Goal: Submit feedback/report problem: Submit feedback/report problem

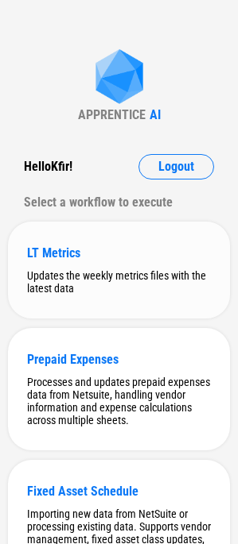
click at [119, 244] on div "LT Metrics Updates the weekly metrics files with the latest data" at bounding box center [119, 270] width 222 height 97
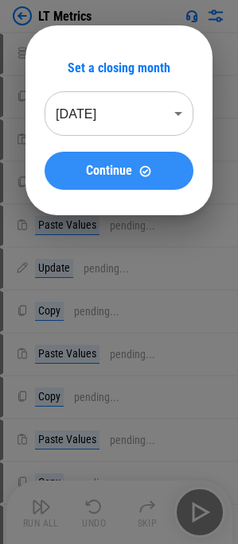
click at [143, 180] on button "Continue" at bounding box center [119, 171] width 149 height 38
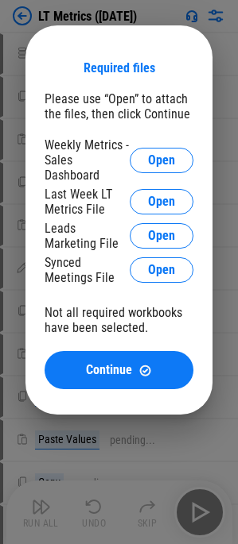
click at [73, 7] on div "Required files Please use “Open” to attach the files, then click Continue Weekl…" at bounding box center [119, 220] width 238 height 440
click at [111, 10] on div "Required files Please use “Open” to attach the files, then click Continue Weekl…" at bounding box center [119, 220] width 238 height 440
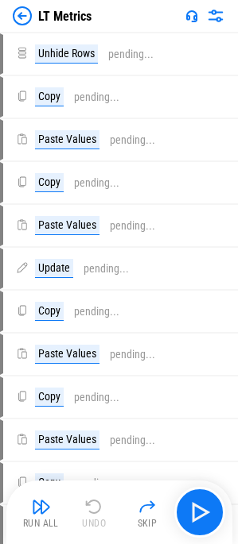
click at [193, 18] on img at bounding box center [191, 16] width 13 height 13
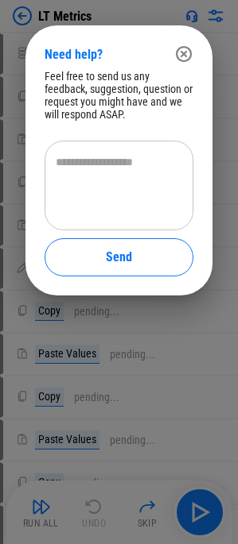
click at [72, 78] on div "Feel free to send us any feedback, suggestion, question or request you might ha…" at bounding box center [119, 95] width 149 height 51
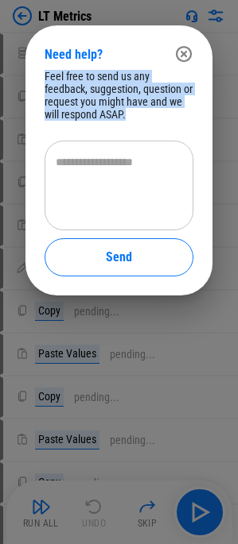
click at [71, 78] on div "Feel free to send us any feedback, suggestion, question or request you might ha…" at bounding box center [119, 95] width 149 height 51
click at [66, 79] on div "Feel free to send us any feedback, suggestion, question or request you might ha…" at bounding box center [119, 95] width 149 height 51
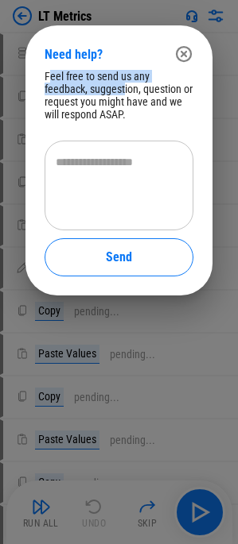
drag, startPoint x: 52, startPoint y: 77, endPoint x: 125, endPoint y: 91, distance: 74.4
click at [125, 91] on div "Feel free to send us any feedback, suggestion, question or request you might ha…" at bounding box center [119, 95] width 149 height 51
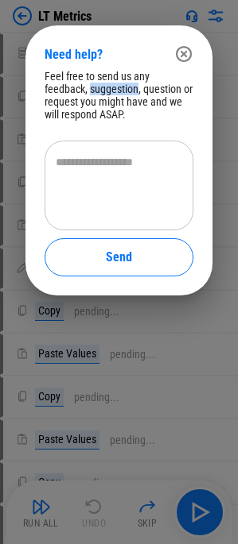
click at [125, 91] on div "Feel free to send us any feedback, suggestion, question or request you might ha…" at bounding box center [119, 95] width 149 height 51
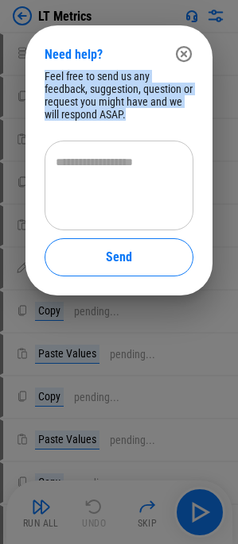
click at [125, 91] on div "Feel free to send us any feedback, suggestion, question or request you might ha…" at bounding box center [119, 95] width 149 height 51
click at [114, 96] on div "Feel free to send us any feedback, suggestion, question or request you might ha…" at bounding box center [119, 95] width 149 height 51
drag, startPoint x: 128, startPoint y: 108, endPoint x: 42, endPoint y: 73, distance: 92.7
click at [42, 73] on div "Need help? Feel free to send us any feedback, suggestion, question or request y…" at bounding box center [118, 160] width 187 height 270
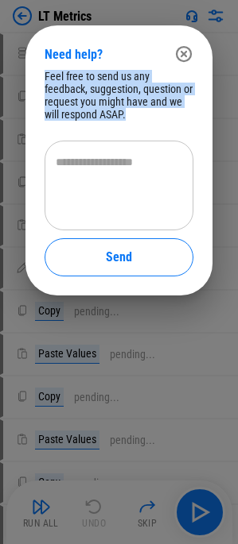
drag, startPoint x: 42, startPoint y: 73, endPoint x: 127, endPoint y: 117, distance: 95.6
click at [127, 117] on div "Need help? Feel free to send us any feedback, suggestion, question or request y…" at bounding box center [118, 160] width 187 height 270
click at [123, 114] on div "Feel free to send us any feedback, suggestion, question or request you might ha…" at bounding box center [119, 95] width 149 height 51
drag, startPoint x: 123, startPoint y: 114, endPoint x: 48, endPoint y: 72, distance: 85.8
click at [48, 72] on div "Feel free to send us any feedback, suggestion, question or request you might ha…" at bounding box center [119, 95] width 149 height 51
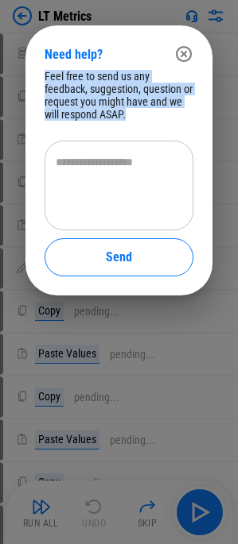
click at [48, 72] on div "Feel free to send us any feedback, suggestion, question or request you might ha…" at bounding box center [119, 95] width 149 height 51
drag, startPoint x: 48, startPoint y: 72, endPoint x: 131, endPoint y: 119, distance: 95.4
click at [131, 119] on div "Feel free to send us any feedback, suggestion, question or request you might ha…" at bounding box center [119, 95] width 149 height 51
drag, startPoint x: 131, startPoint y: 119, endPoint x: 47, endPoint y: 74, distance: 95.7
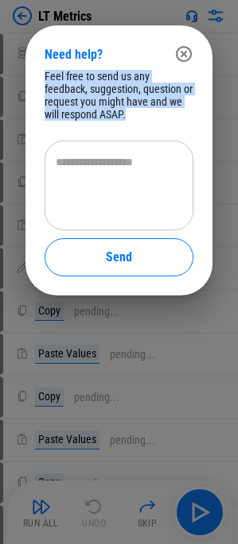
click at [47, 74] on div "Feel free to send us any feedback, suggestion, question or request you might ha…" at bounding box center [119, 95] width 149 height 51
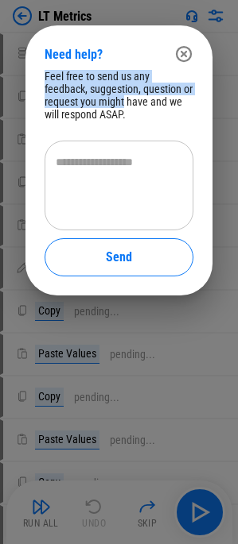
drag, startPoint x: 47, startPoint y: 74, endPoint x: 118, endPoint y: 103, distance: 77.0
click at [118, 103] on div "Feel free to send us any feedback, suggestion, question or request you might ha…" at bounding box center [119, 95] width 149 height 51
click at [121, 107] on div "Feel free to send us any feedback, suggestion, question or request you might ha…" at bounding box center [119, 95] width 149 height 51
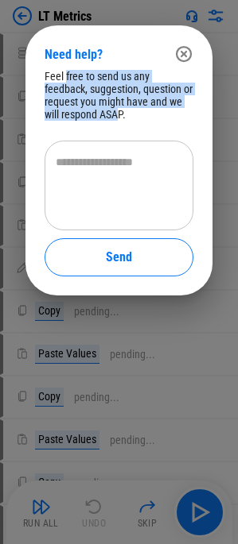
drag, startPoint x: 121, startPoint y: 110, endPoint x: 65, endPoint y: 79, distance: 63.7
click at [65, 79] on div "Feel free to send us any feedback, suggestion, question or request you might ha…" at bounding box center [119, 95] width 149 height 51
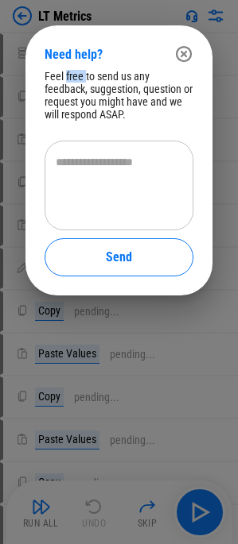
click at [65, 79] on div "Feel free to send us any feedback, suggestion, question or request you might ha…" at bounding box center [119, 95] width 149 height 51
click at [45, 72] on div "Feel free to send us any feedback, suggestion, question or request you might ha…" at bounding box center [119, 95] width 149 height 51
click at [107, 205] on textarea at bounding box center [119, 186] width 126 height 64
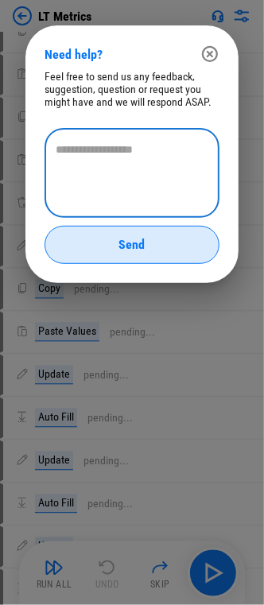
scroll to position [405, 0]
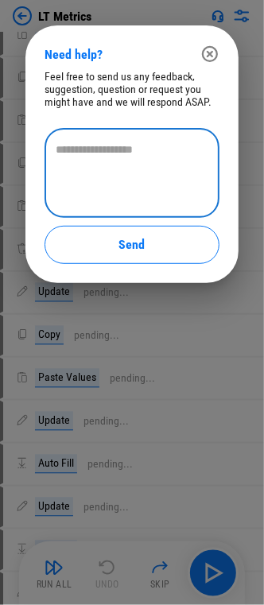
click at [207, 51] on icon "button" at bounding box center [209, 54] width 19 height 19
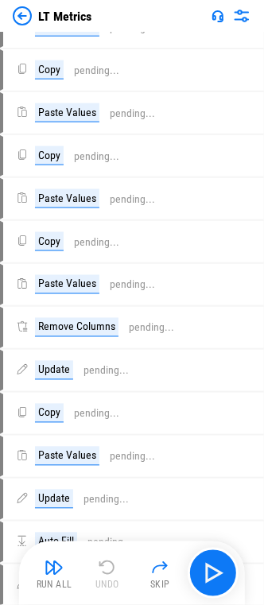
scroll to position [228, 0]
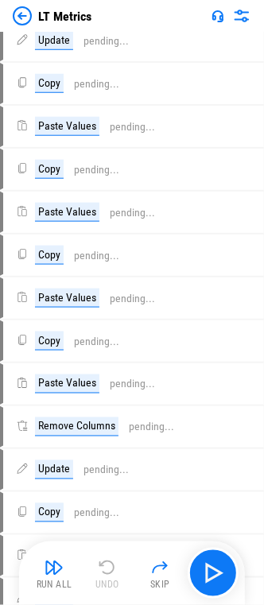
click at [219, 11] on img at bounding box center [217, 16] width 13 height 13
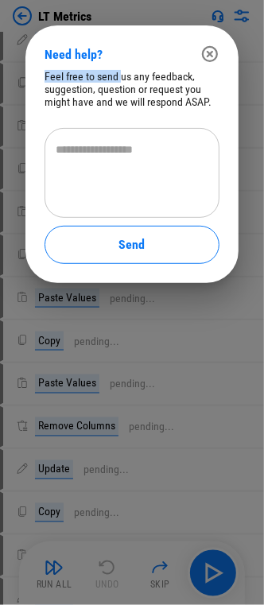
drag, startPoint x: 41, startPoint y: 73, endPoint x: 119, endPoint y: 76, distance: 78.7
click at [119, 76] on div "Need help? Feel free to send us any feedback, suggestion, question or request y…" at bounding box center [131, 154] width 213 height 258
copy div "Feel free to send"
